Goal: Information Seeking & Learning: Learn about a topic

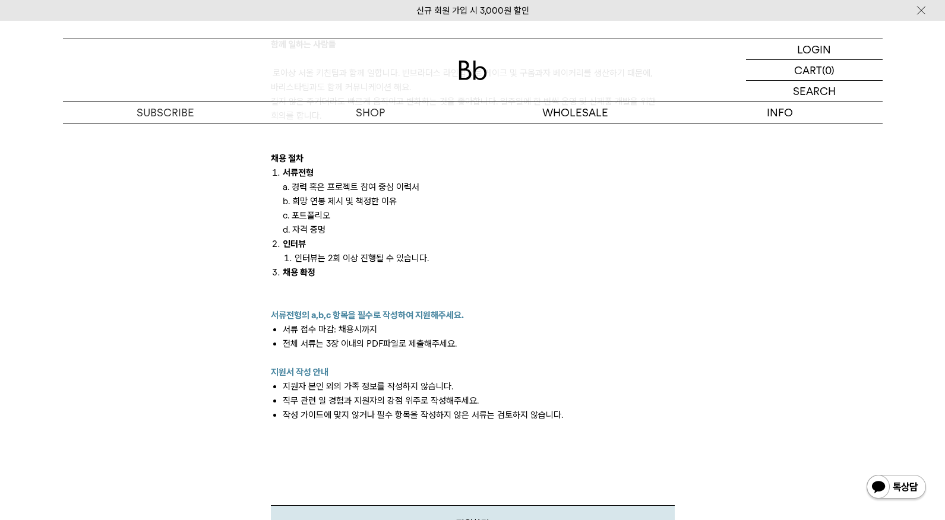
scroll to position [1090, 0]
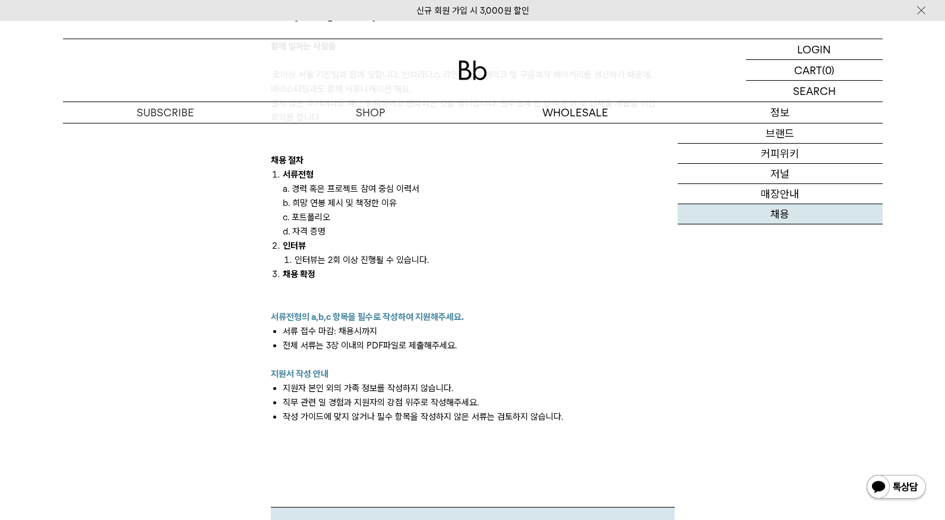
click at [782, 216] on link "채용" at bounding box center [780, 214] width 205 height 20
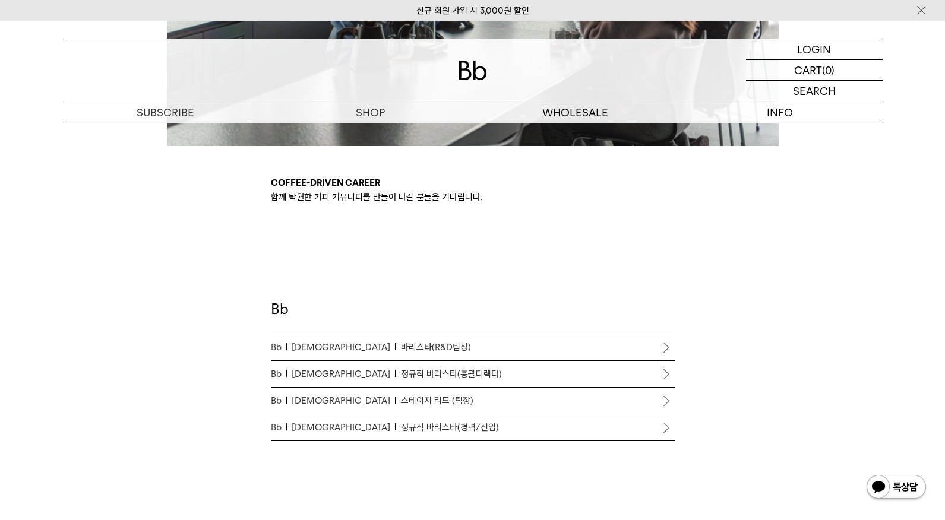
scroll to position [513, 0]
click at [415, 345] on p "Bb 바리스타 바리스타(R&D팀장)" at bounding box center [473, 347] width 404 height 14
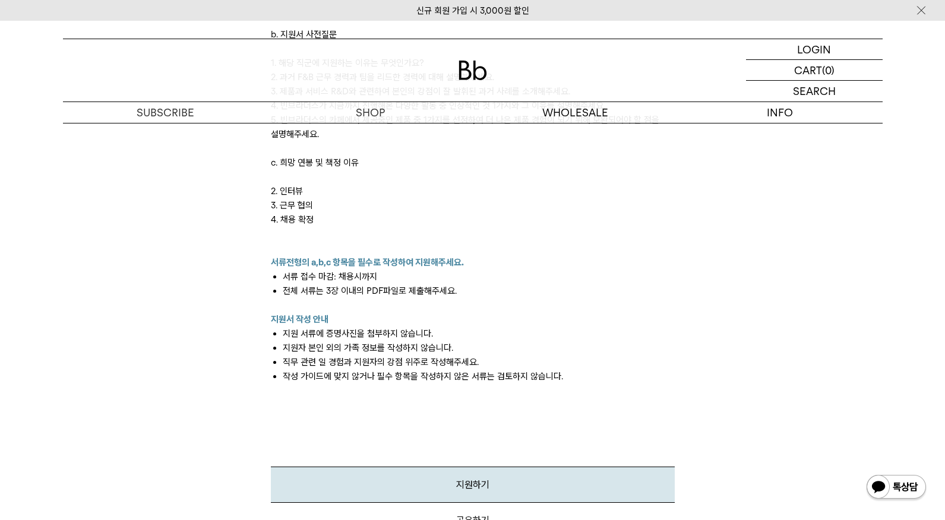
scroll to position [1417, 0]
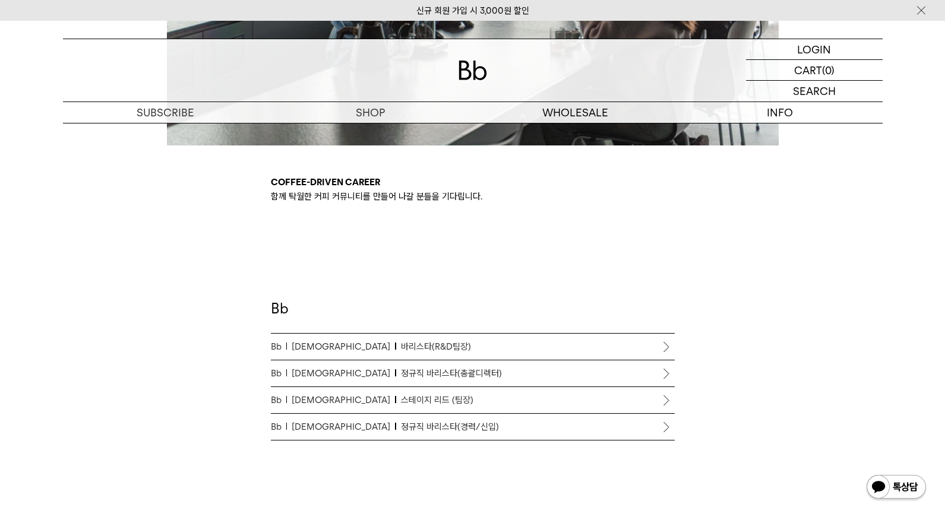
click at [405, 376] on span "정규직 바리스타(총괄디렉터)" at bounding box center [451, 374] width 101 height 14
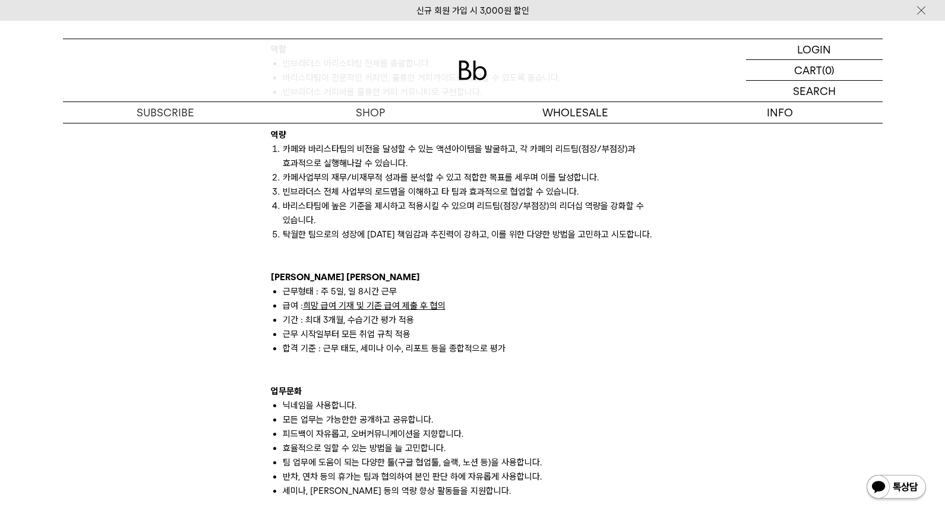
scroll to position [944, 0]
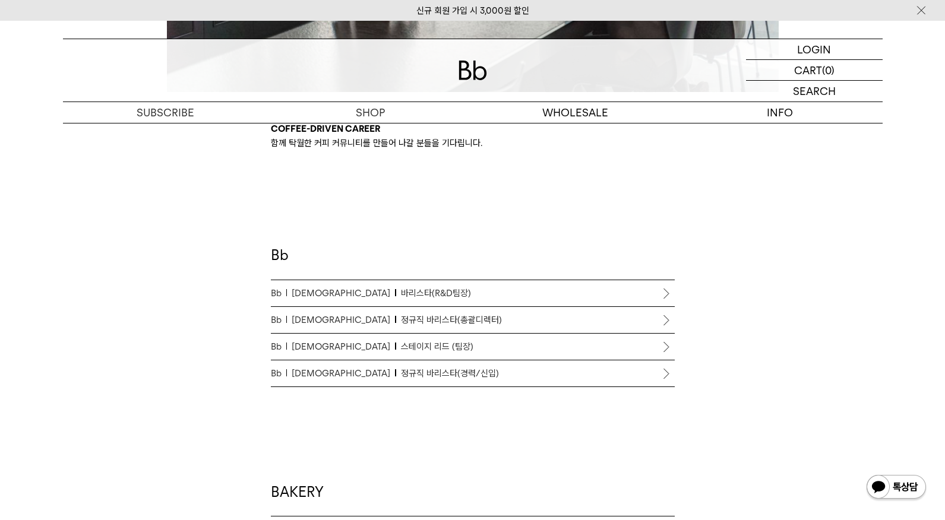
scroll to position [567, 0]
click at [401, 346] on span "스테이지 리드 (팀장)" at bounding box center [437, 346] width 72 height 14
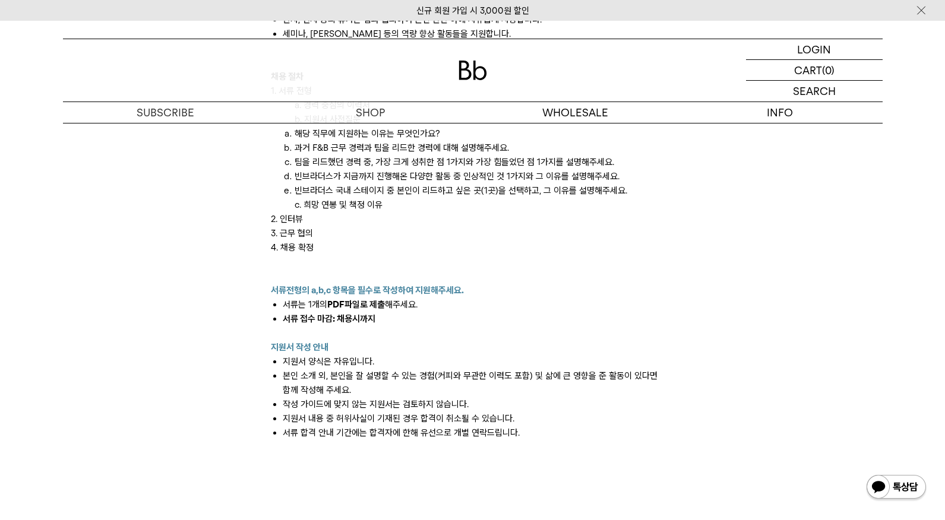
scroll to position [1403, 0]
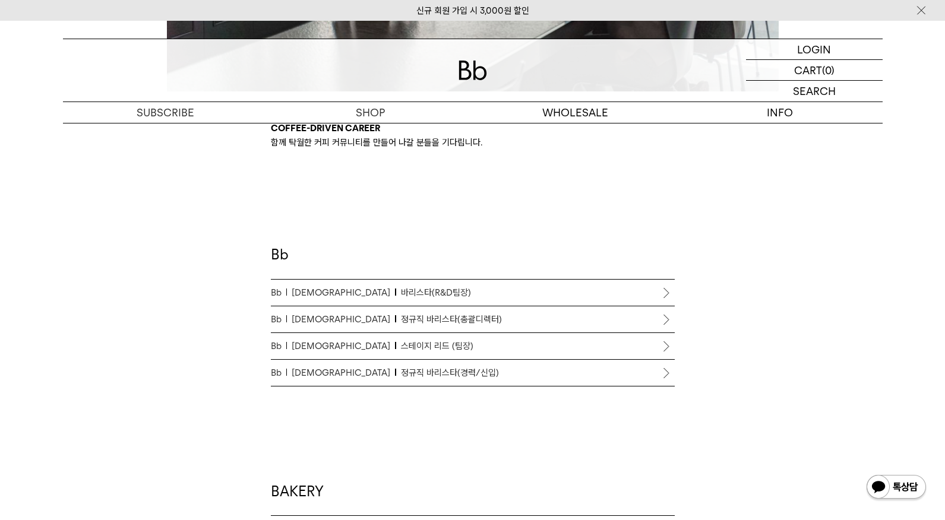
click at [401, 375] on span "정규직 바리스타(경력/신입)" at bounding box center [450, 373] width 98 height 14
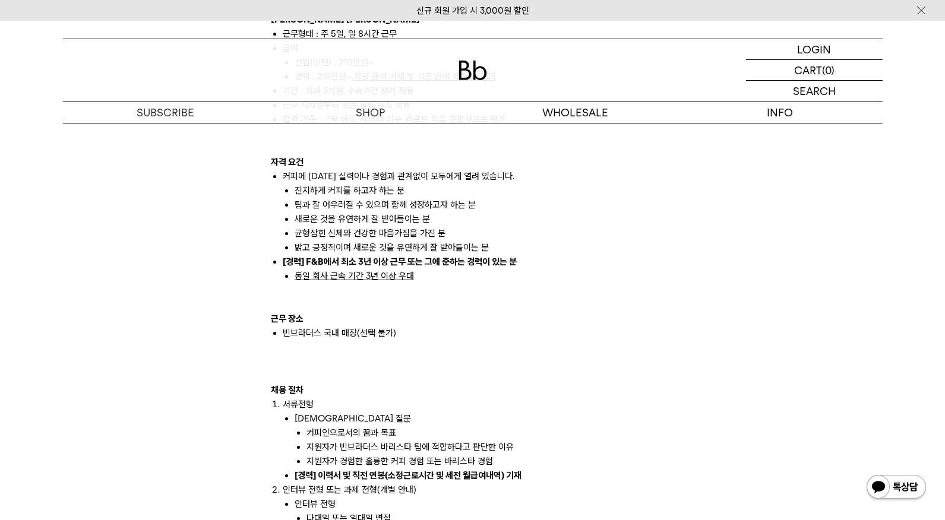
scroll to position [1051, 0]
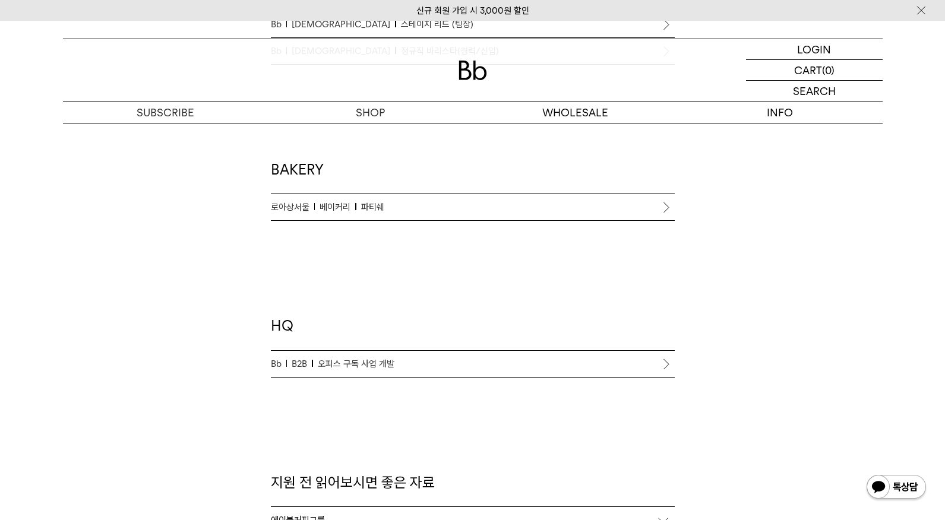
scroll to position [891, 0]
click at [373, 365] on span "오피스 구독 사업 개발" at bounding box center [356, 362] width 77 height 14
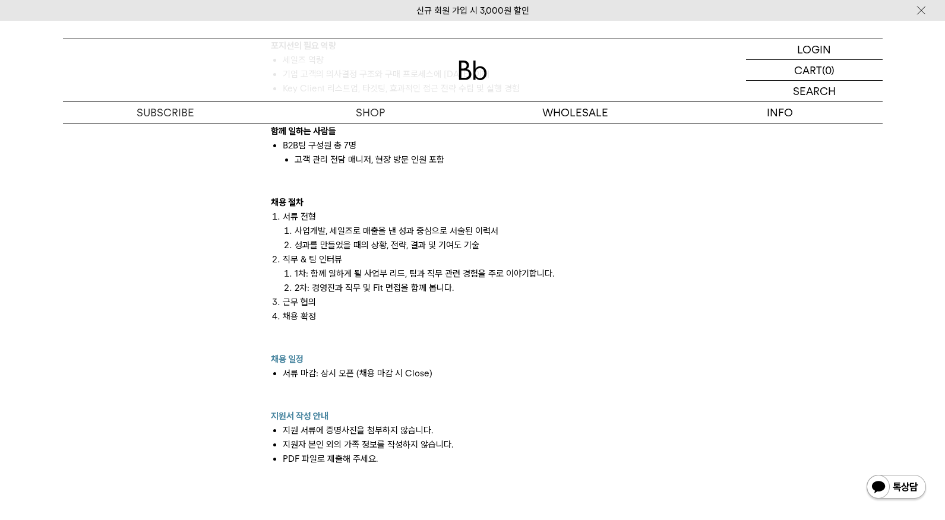
scroll to position [1087, 0]
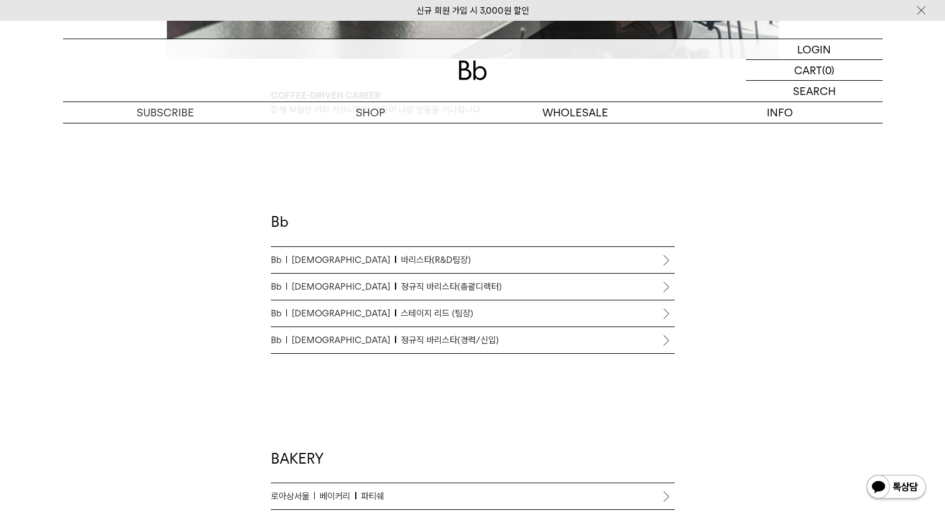
scroll to position [598, 0]
click at [401, 260] on span "바리스타(R&D팀장)" at bounding box center [436, 262] width 70 height 14
